Goal: Use online tool/utility: Utilize a website feature to perform a specific function

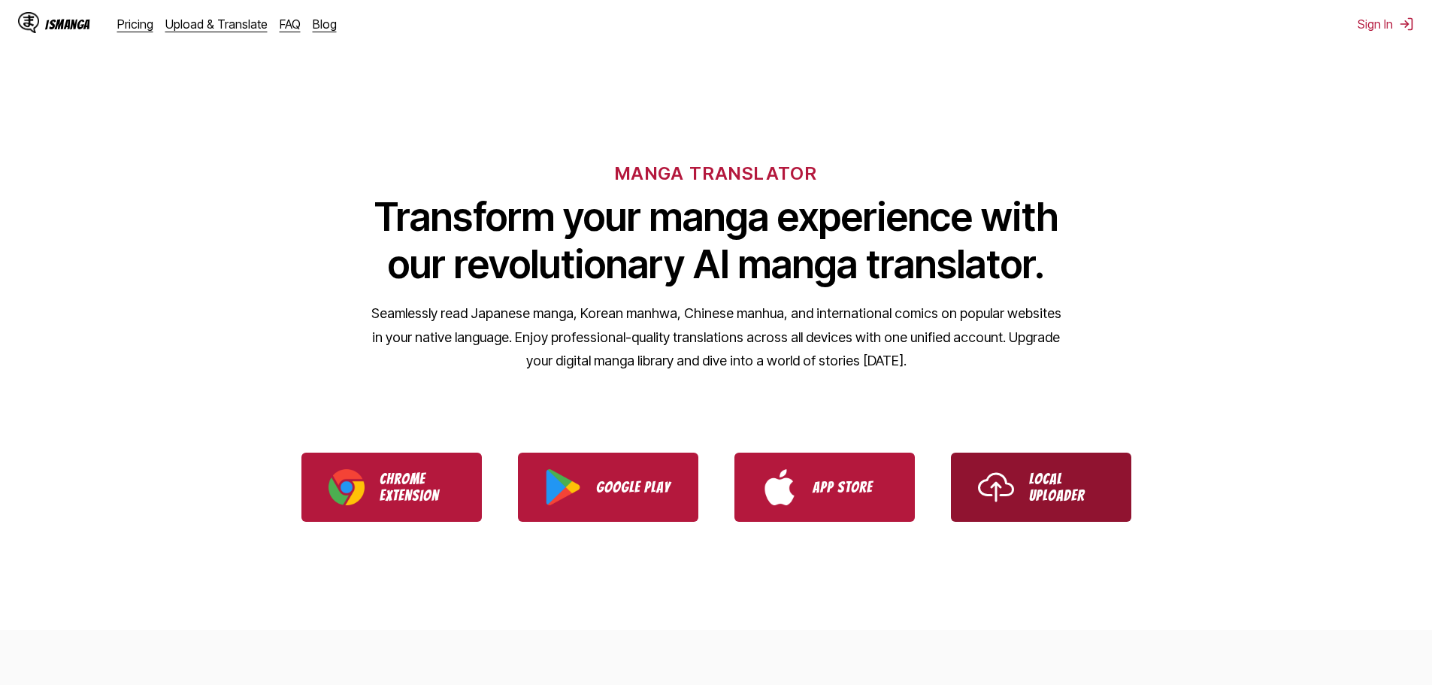
click at [1072, 513] on link "Local Uploader" at bounding box center [1041, 486] width 180 height 69
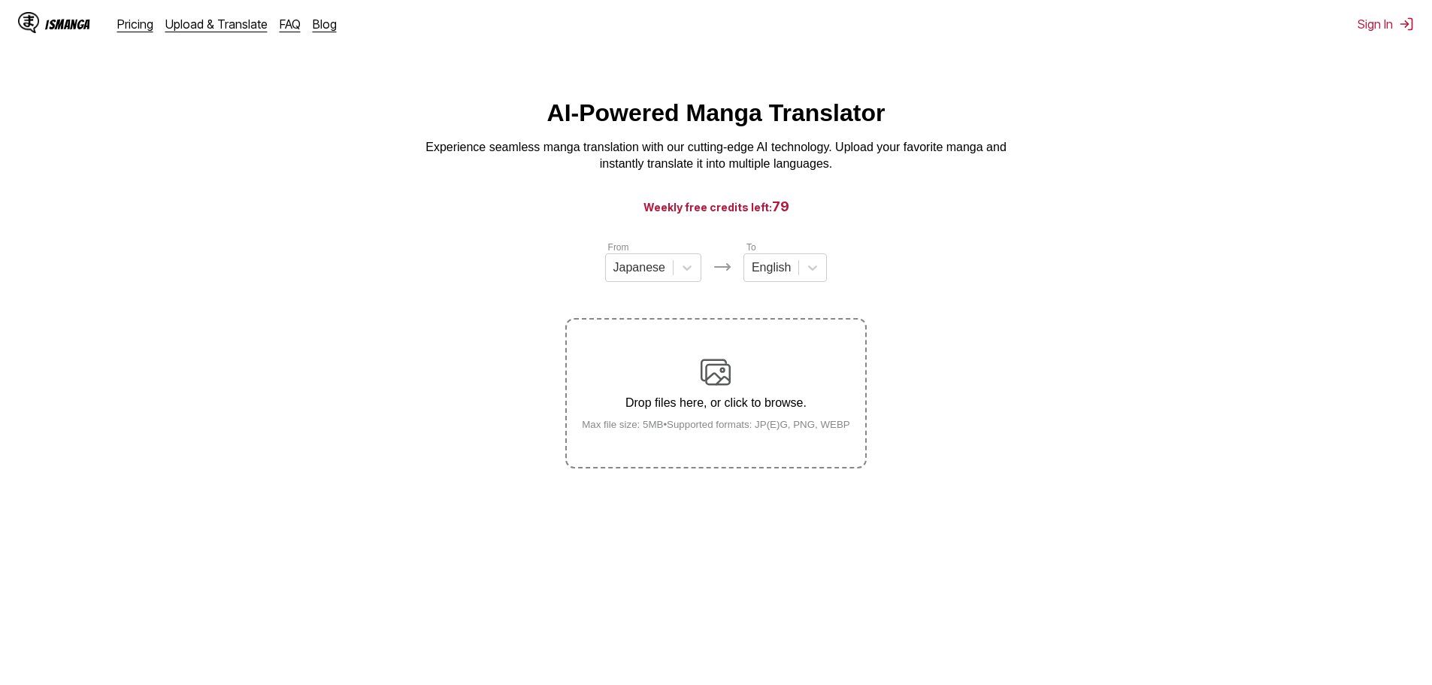
click at [730, 354] on label "Drop files here, or click to browse. Max file size: 5MB • Supported formats: JP…" at bounding box center [716, 392] width 298 height 147
click at [0, 0] on input "Drop files here, or click to browse. Max file size: 5MB • Supported formats: JP…" at bounding box center [0, 0] width 0 height 0
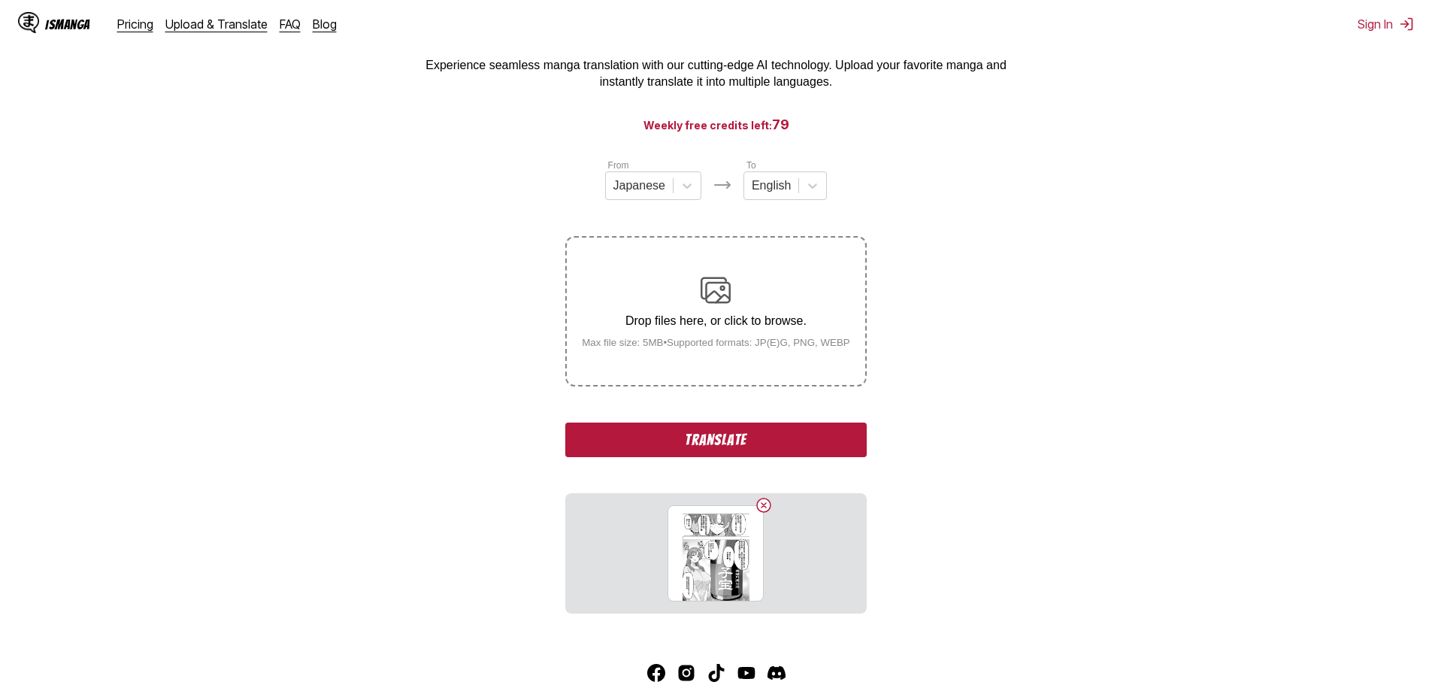
scroll to position [150, 0]
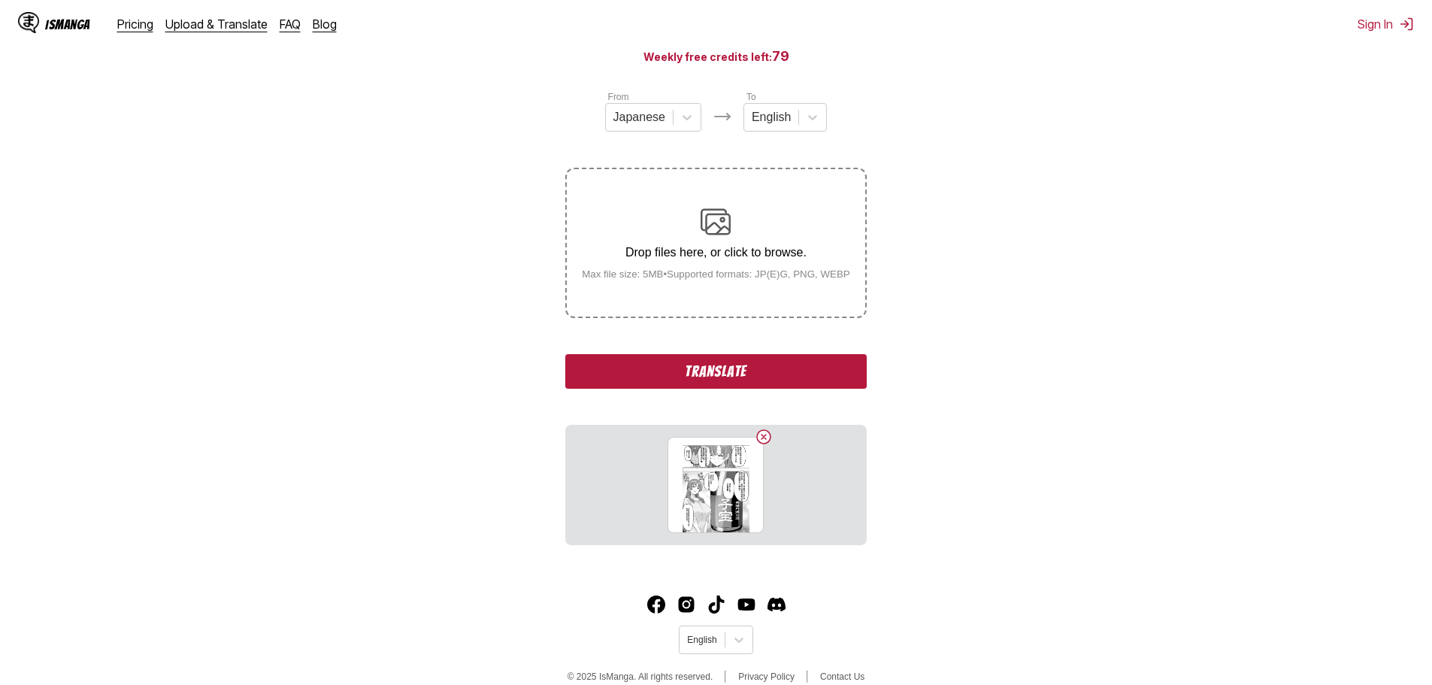
click at [826, 378] on button "Translate" at bounding box center [715, 371] width 301 height 35
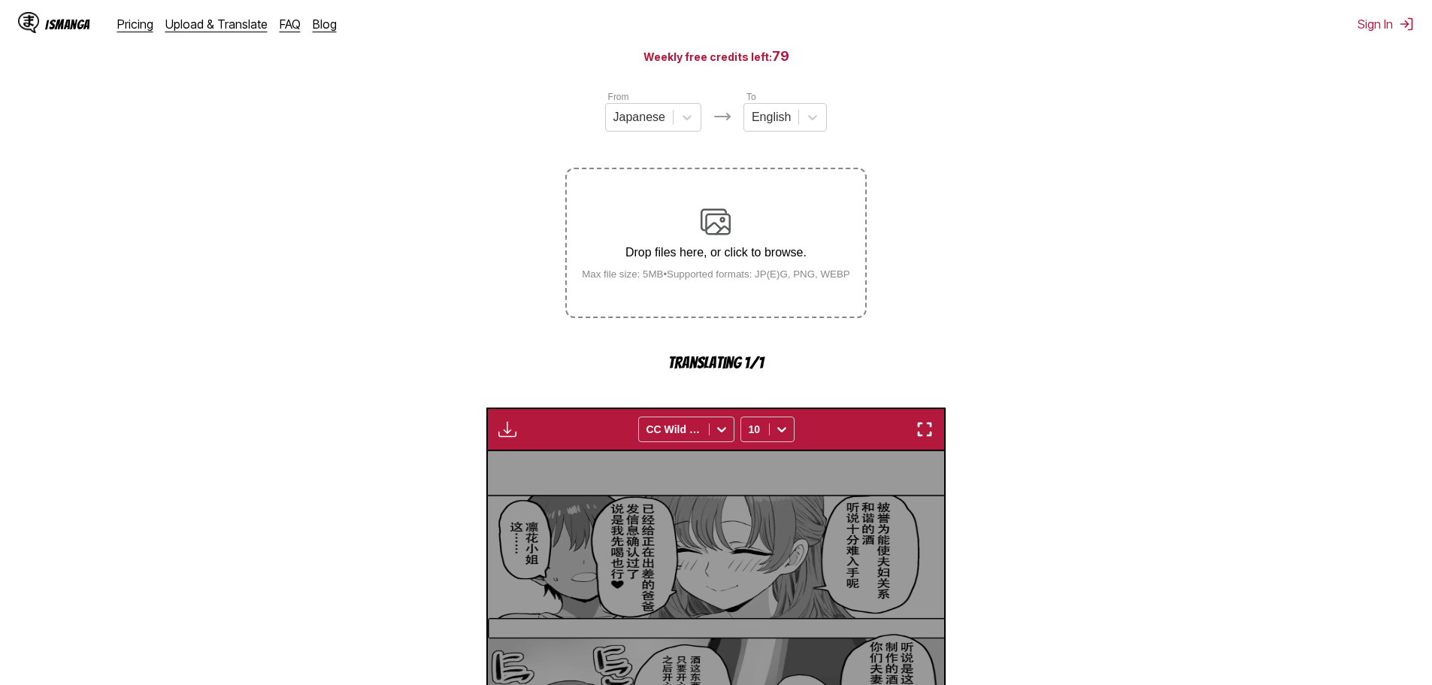
scroll to position [444, 0]
